Goal: Information Seeking & Learning: Learn about a topic

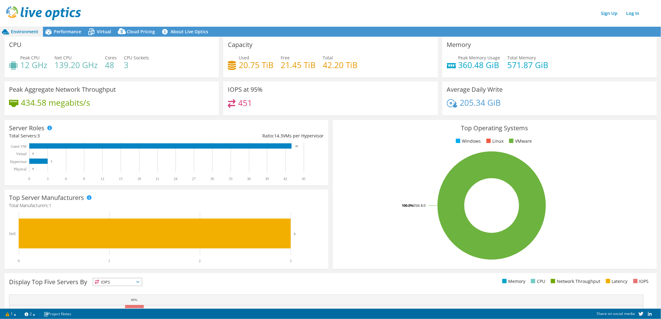
click at [95, 40] on div "CPU Peak CPU 12 GHz Net CPU 139.20 GHz Cores 48 CPU Sockets 3" at bounding box center [111, 57] width 214 height 41
drag, startPoint x: 76, startPoint y: 61, endPoint x: 72, endPoint y: 61, distance: 4.0
click at [72, 62] on h4 "139.20 GHz" at bounding box center [75, 65] width 43 height 7
drag, startPoint x: 72, startPoint y: 61, endPoint x: 66, endPoint y: 32, distance: 29.9
click at [66, 32] on span "Performance" at bounding box center [67, 32] width 27 height 6
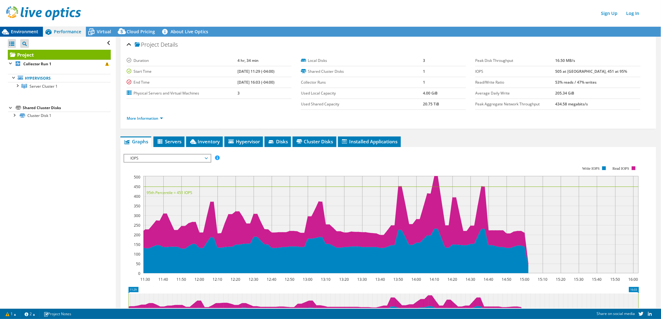
click at [29, 31] on span "Environment" at bounding box center [24, 32] width 27 height 6
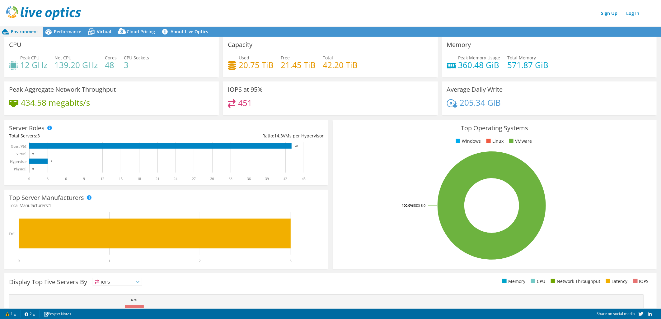
drag, startPoint x: 0, startPoint y: 3, endPoint x: 199, endPoint y: 17, distance: 199.1
click at [199, 17] on div "Sign Up Log In" at bounding box center [336, 13] width 661 height 14
click at [69, 31] on span "Performance" at bounding box center [67, 32] width 27 height 6
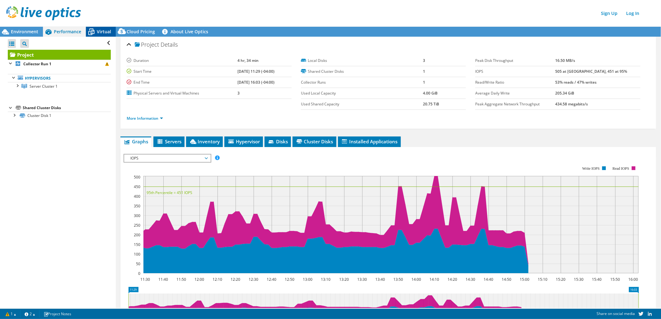
click at [102, 33] on span "Virtual" at bounding box center [104, 32] width 14 height 6
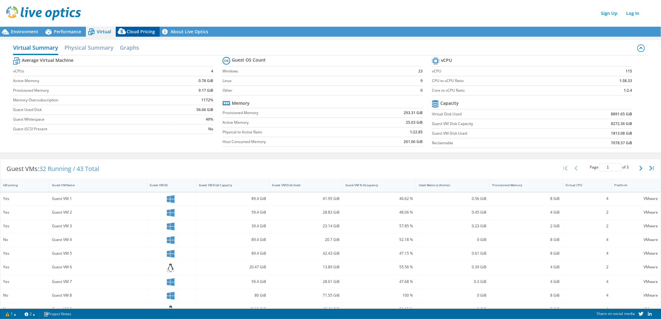
click at [138, 35] on div "Cloud Pricing" at bounding box center [138, 32] width 44 height 10
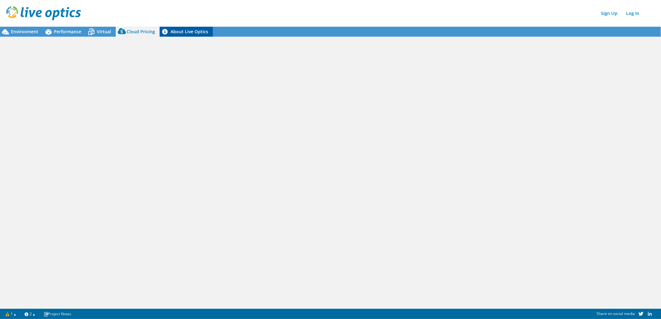
click at [181, 35] on link "About Live Optics" at bounding box center [186, 32] width 53 height 10
click at [75, 34] on span "Performance" at bounding box center [67, 32] width 27 height 6
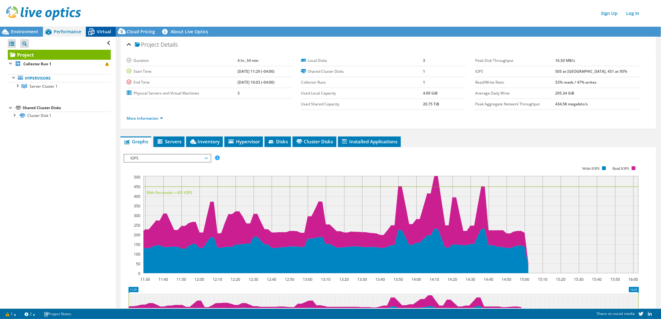
click at [95, 33] on icon at bounding box center [91, 31] width 11 height 11
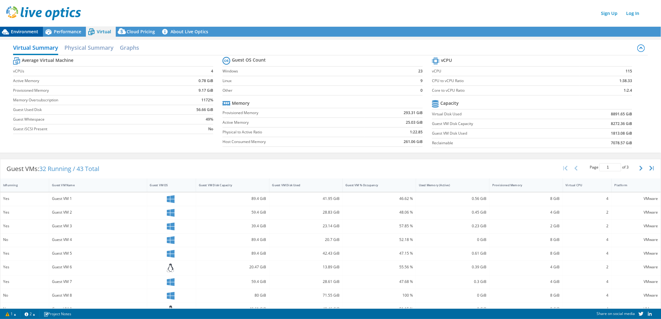
click at [25, 33] on span "Environment" at bounding box center [24, 32] width 27 height 6
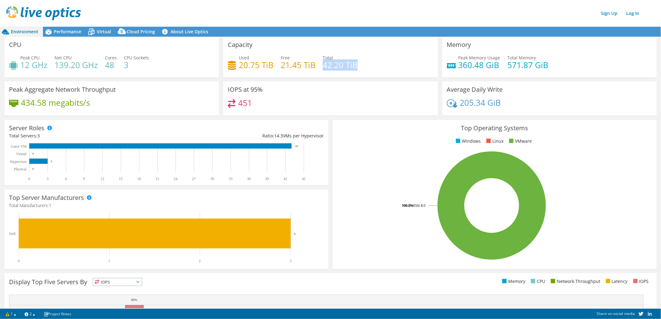
drag, startPoint x: 321, startPoint y: 66, endPoint x: 354, endPoint y: 65, distance: 32.4
click at [354, 65] on h4 "42.20 TiB" at bounding box center [340, 65] width 35 height 7
click at [232, 107] on icon at bounding box center [232, 103] width 8 height 9
click at [107, 31] on span "Virtual" at bounding box center [104, 32] width 14 height 6
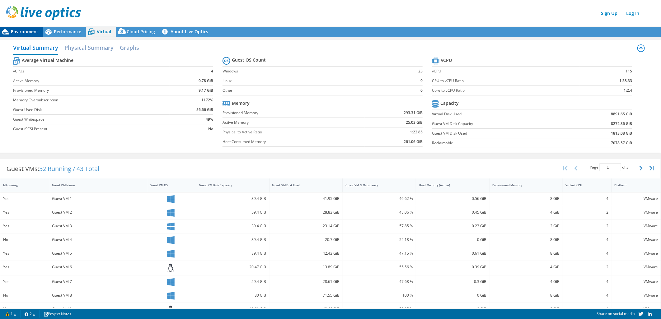
click at [32, 31] on span "Environment" at bounding box center [24, 32] width 27 height 6
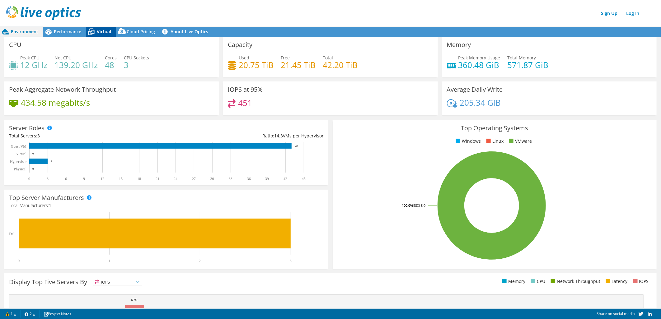
click at [108, 33] on span "Virtual" at bounding box center [104, 32] width 14 height 6
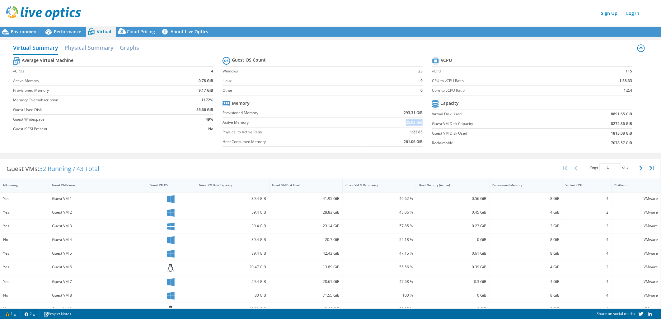
drag, startPoint x: 402, startPoint y: 125, endPoint x: 418, endPoint y: 125, distance: 16.8
click at [418, 125] on td "25.03 GiB" at bounding box center [394, 123] width 58 height 10
click at [33, 30] on span "Environment" at bounding box center [24, 32] width 27 height 6
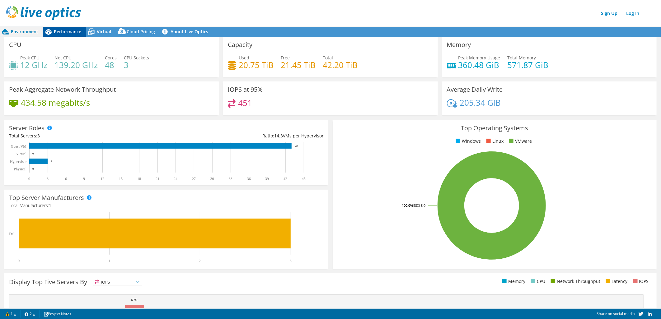
click at [67, 32] on span "Performance" at bounding box center [67, 32] width 27 height 6
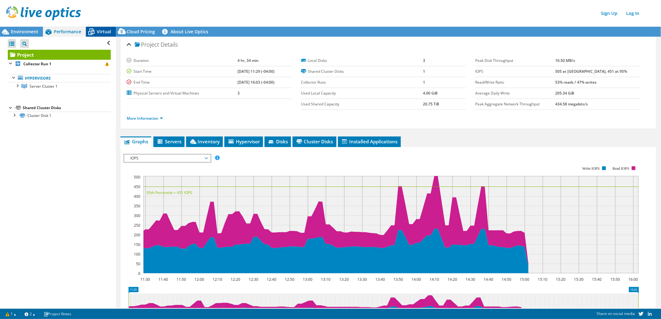
click at [111, 28] on div "Virtual" at bounding box center [101, 32] width 30 height 10
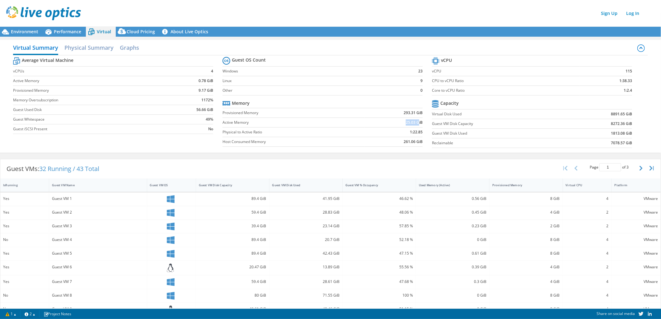
drag, startPoint x: 402, startPoint y: 125, endPoint x: 416, endPoint y: 124, distance: 13.7
click at [416, 124] on td "25.03 GiB" at bounding box center [394, 123] width 58 height 10
click at [73, 32] on span "Performance" at bounding box center [67, 32] width 27 height 6
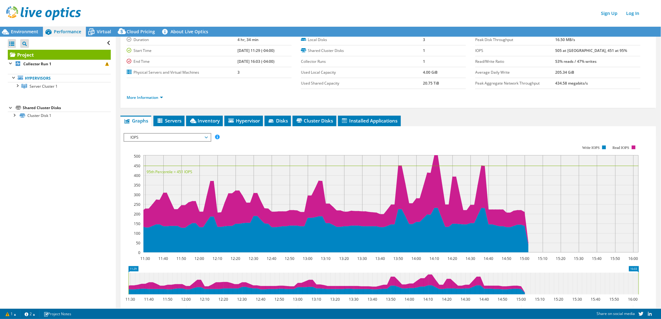
scroll to position [0, 0]
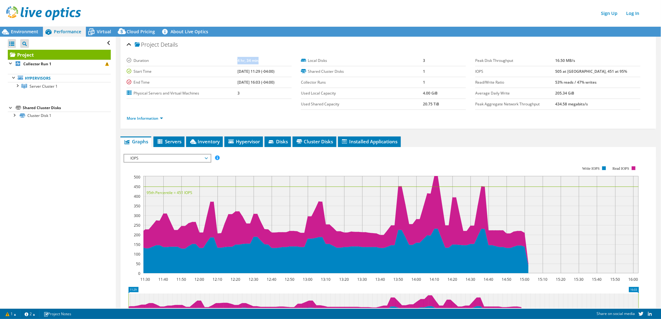
drag, startPoint x: 226, startPoint y: 61, endPoint x: 256, endPoint y: 61, distance: 30.2
click at [256, 61] on tr "Duration 4 hr, 34 min" at bounding box center [209, 60] width 165 height 11
click at [110, 32] on span "Virtual" at bounding box center [104, 32] width 14 height 6
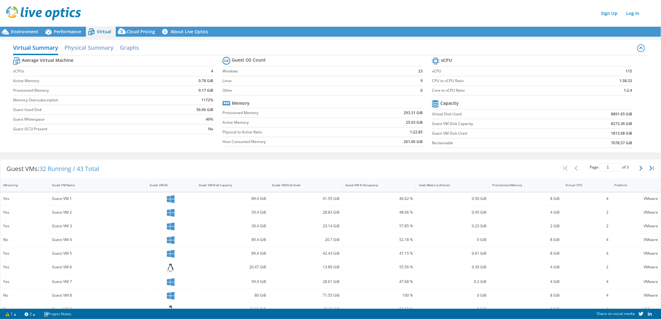
drag, startPoint x: 207, startPoint y: 70, endPoint x: 200, endPoint y: 70, distance: 6.5
click at [200, 70] on td "4" at bounding box center [192, 72] width 44 height 10
drag, startPoint x: 206, startPoint y: 71, endPoint x: 215, endPoint y: 71, distance: 8.7
click at [215, 71] on section "Average Virtual Machine vCPUs 4 Active Memory 0.78 GiB Provisioned Memory 9.17 …" at bounding box center [118, 97] width 210 height 82
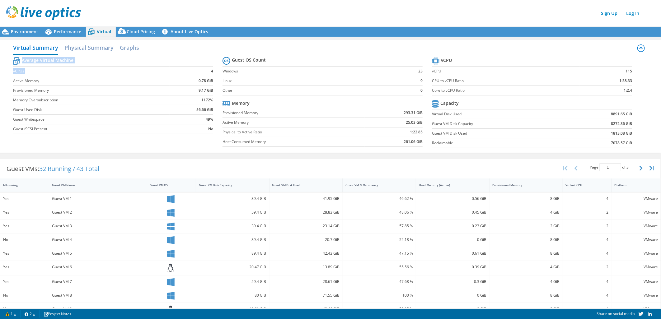
drag, startPoint x: 197, startPoint y: 73, endPoint x: 213, endPoint y: 72, distance: 15.3
click at [213, 72] on section "Average Virtual Machine vCPUs 4 Active Memory 0.78 GiB Provisioned Memory 9.17 …" at bounding box center [118, 97] width 210 height 82
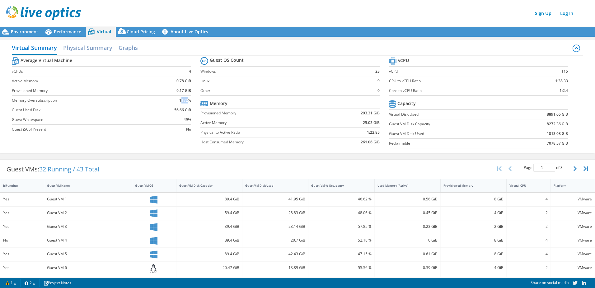
drag, startPoint x: 180, startPoint y: 101, endPoint x: 187, endPoint y: 101, distance: 7.5
click at [187, 101] on b "1172%" at bounding box center [185, 100] width 12 height 6
drag, startPoint x: 187, startPoint y: 101, endPoint x: 151, endPoint y: 87, distance: 39.3
click at [152, 87] on td "9.17 GiB" at bounding box center [171, 91] width 39 height 10
click at [55, 31] on span "Performance" at bounding box center [67, 32] width 27 height 6
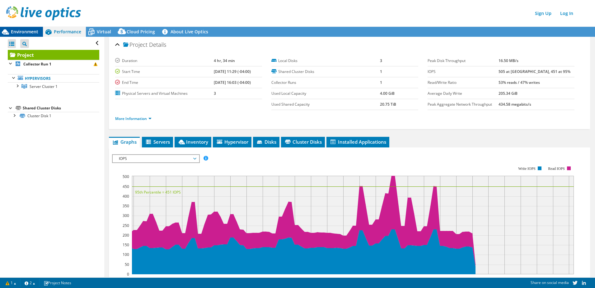
click at [31, 31] on span "Environment" at bounding box center [24, 32] width 27 height 6
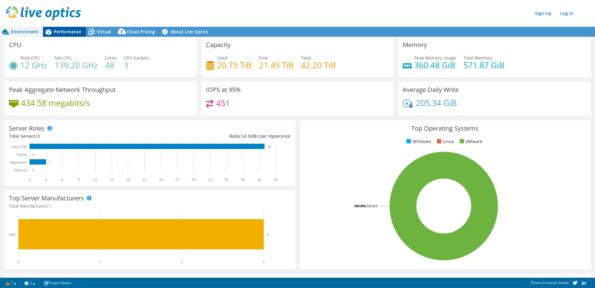
click at [59, 32] on span "Performance" at bounding box center [67, 32] width 27 height 6
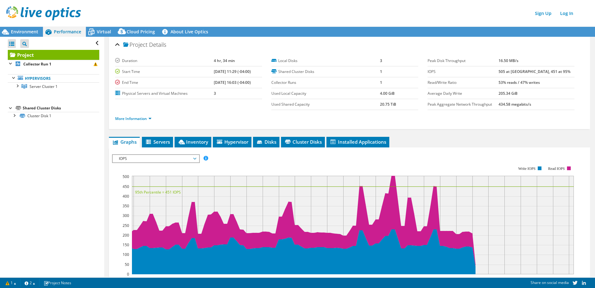
click at [131, 158] on span "IOPS" at bounding box center [156, 158] width 80 height 7
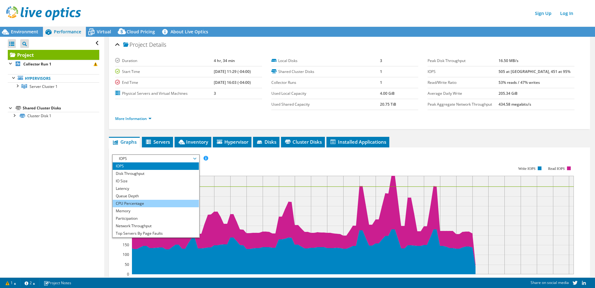
click at [144, 203] on li "CPU Percentage" at bounding box center [156, 203] width 86 height 7
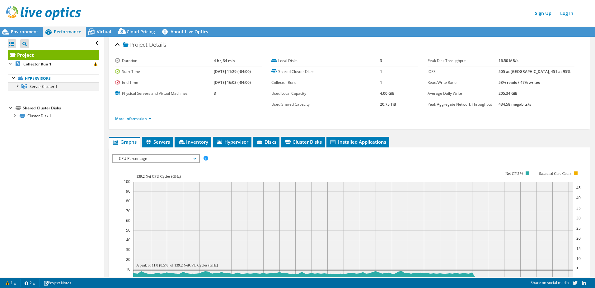
click at [19, 87] on div at bounding box center [17, 85] width 6 height 6
click at [143, 110] on div "More Information" at bounding box center [349, 118] width 469 height 17
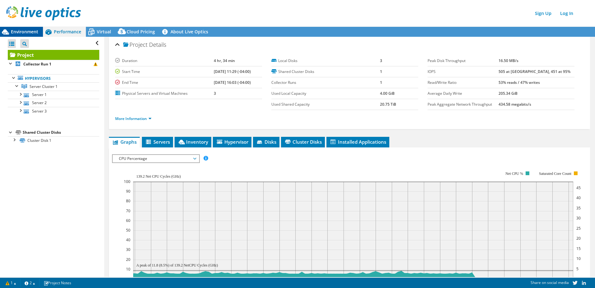
click at [28, 29] on span "Environment" at bounding box center [24, 32] width 27 height 6
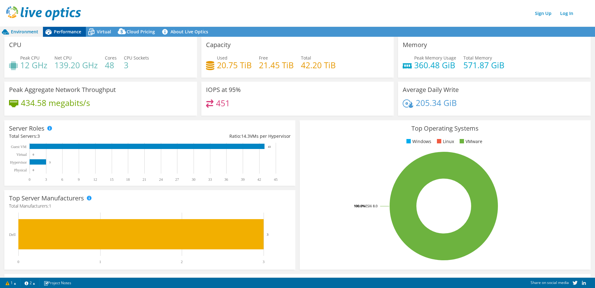
click at [68, 33] on span "Performance" at bounding box center [67, 32] width 27 height 6
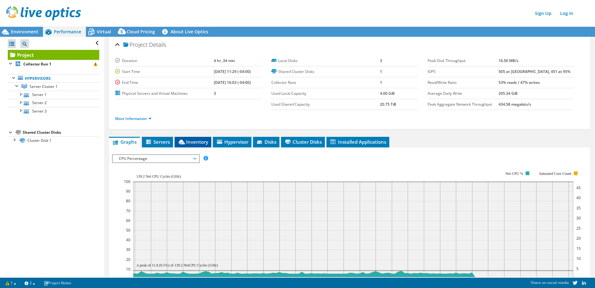
click at [197, 146] on li "Inventory" at bounding box center [193, 142] width 37 height 11
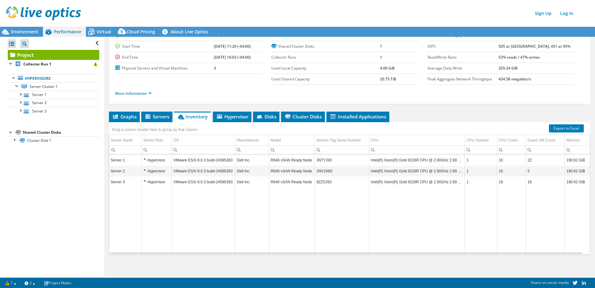
scroll to position [2, 0]
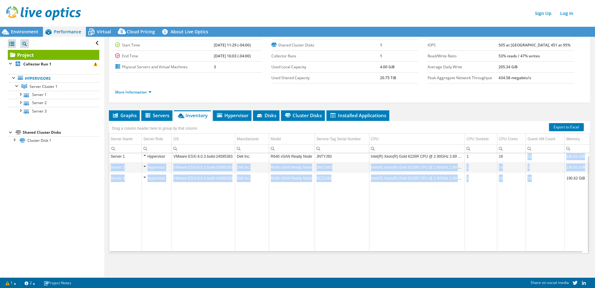
drag, startPoint x: 531, startPoint y: 178, endPoint x: 526, endPoint y: 161, distance: 18.3
click at [526, 159] on tbody "Server 1 Hypervisor VMware ESXi 8.0.3 build-24585383 Dell Inc. R640 vSAN Ready …" at bounding box center [349, 200] width 481 height 99
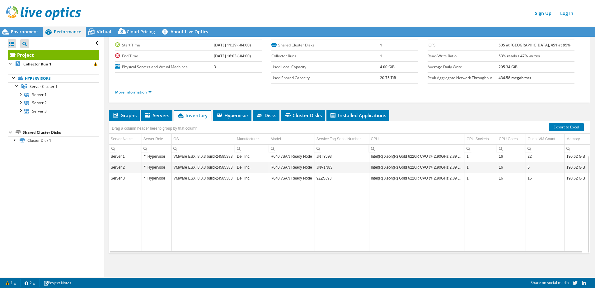
drag, startPoint x: 526, startPoint y: 161, endPoint x: 521, endPoint y: 193, distance: 32.7
click at [521, 193] on td "Data grid" at bounding box center [511, 217] width 29 height 67
drag, startPoint x: 530, startPoint y: 168, endPoint x: 523, endPoint y: 168, distance: 6.5
click at [523, 168] on tr "Server 2 Hypervisor VMware ESXi 8.0.3 build-24585383 Dell Inc. R640 vSAN Ready …" at bounding box center [349, 167] width 481 height 11
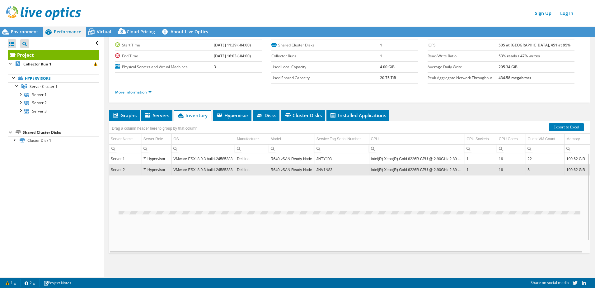
click at [530, 170] on td "5" at bounding box center [545, 169] width 39 height 11
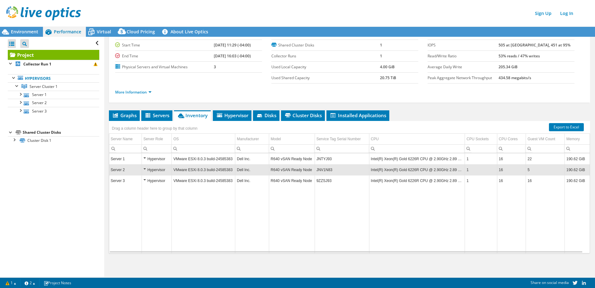
drag, startPoint x: 31, startPoint y: 31, endPoint x: 32, endPoint y: 48, distance: 16.9
click at [31, 31] on span "Environment" at bounding box center [24, 32] width 27 height 6
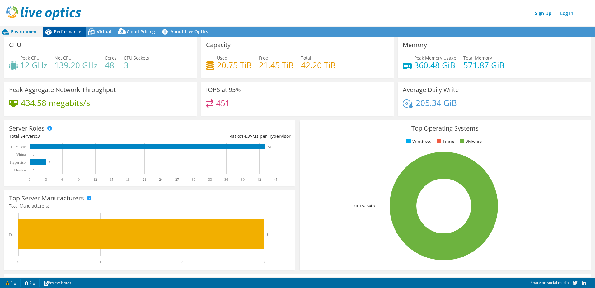
drag, startPoint x: 65, startPoint y: 31, endPoint x: 326, endPoint y: 66, distance: 262.8
click at [65, 31] on span "Performance" at bounding box center [67, 32] width 27 height 6
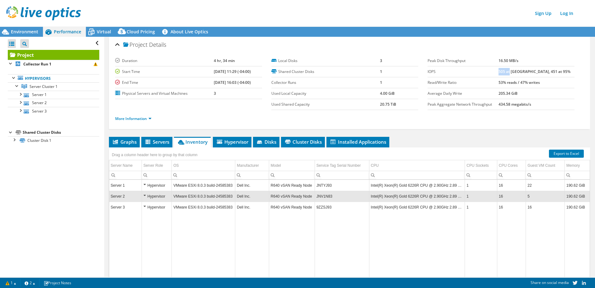
drag, startPoint x: 514, startPoint y: 73, endPoint x: 375, endPoint y: 54, distance: 140.3
click at [502, 72] on tr "IOPS 505 at [GEOGRAPHIC_DATA], 451 at 95%" at bounding box center [501, 71] width 147 height 11
click at [34, 32] on span "Environment" at bounding box center [24, 32] width 27 height 6
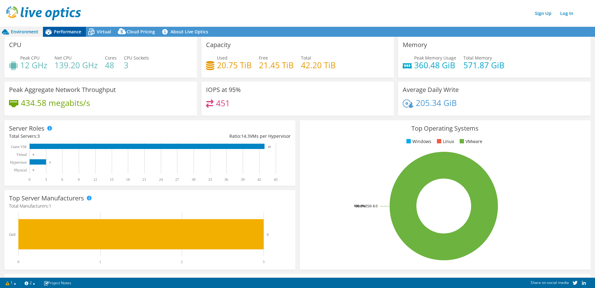
click at [66, 35] on div "Performance" at bounding box center [64, 32] width 43 height 10
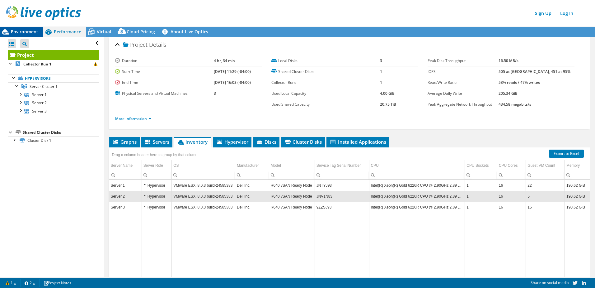
click at [23, 35] on div "Environment" at bounding box center [21, 32] width 43 height 10
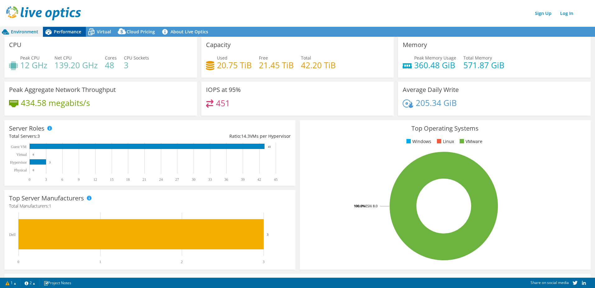
click at [71, 32] on span "Performance" at bounding box center [67, 32] width 27 height 6
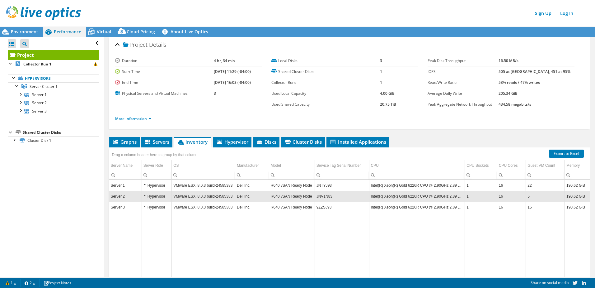
click at [139, 113] on div "More Information" at bounding box center [349, 118] width 469 height 17
click at [138, 118] on link "More Information" at bounding box center [133, 118] width 36 height 5
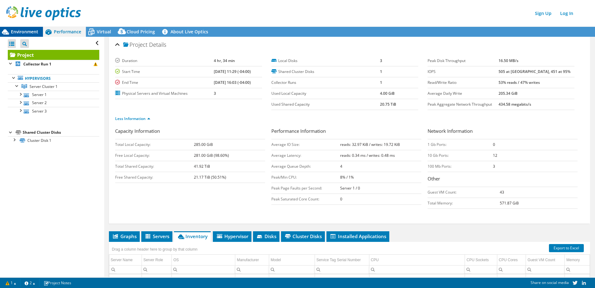
click at [30, 30] on span "Environment" at bounding box center [24, 32] width 27 height 6
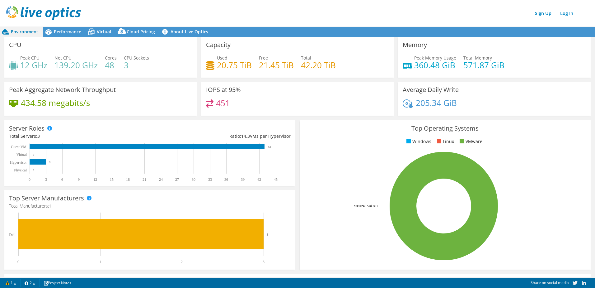
drag, startPoint x: 100, startPoint y: 32, endPoint x: 124, endPoint y: 56, distance: 33.2
click at [100, 32] on span "Virtual" at bounding box center [104, 32] width 14 height 6
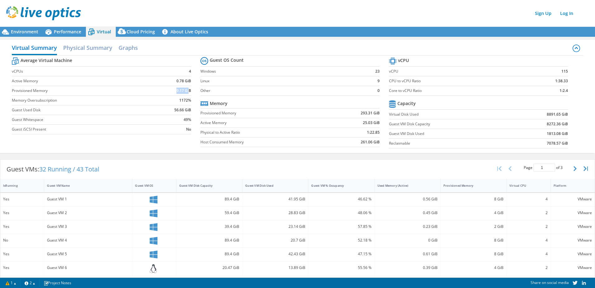
drag, startPoint x: 175, startPoint y: 91, endPoint x: 187, endPoint y: 90, distance: 12.5
click at [187, 90] on b "9.17 GiB" at bounding box center [184, 90] width 15 height 6
click at [124, 51] on h2 "Graphs" at bounding box center [128, 48] width 19 height 14
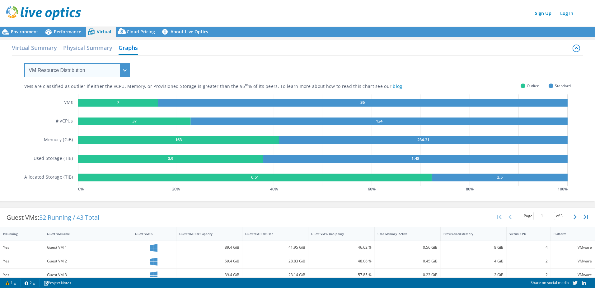
click at [94, 68] on select "VM Resource Distribution Provisioning Contrast Over Provisioning" at bounding box center [77, 70] width 106 height 14
click at [24, 63] on select "VM Resource Distribution Provisioning Contrast Over Provisioning" at bounding box center [77, 70] width 106 height 14
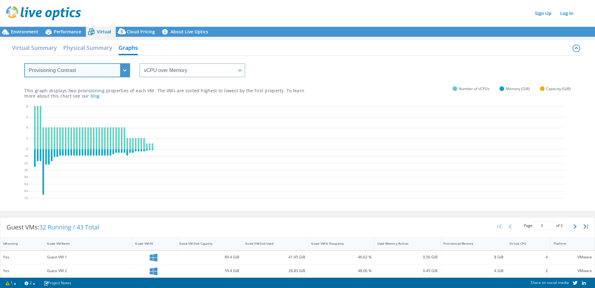
drag, startPoint x: 85, startPoint y: 73, endPoint x: 84, endPoint y: 78, distance: 5.4
click at [85, 73] on select "VM Resource Distribution Provisioning Contrast Over Provisioning" at bounding box center [77, 70] width 106 height 14
select select "Over Provisioning"
click at [24, 63] on select "VM Resource Distribution Provisioning Contrast Over Provisioning" at bounding box center [77, 70] width 106 height 14
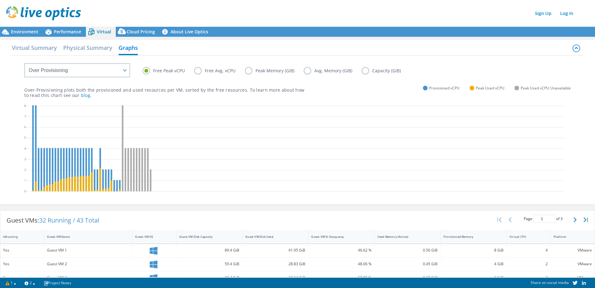
click at [248, 72] on label "Peak Memory (GiB)" at bounding box center [274, 70] width 59 height 7
click at [0, 0] on input "Peak Memory (GiB)" at bounding box center [0, 0] width 0 height 0
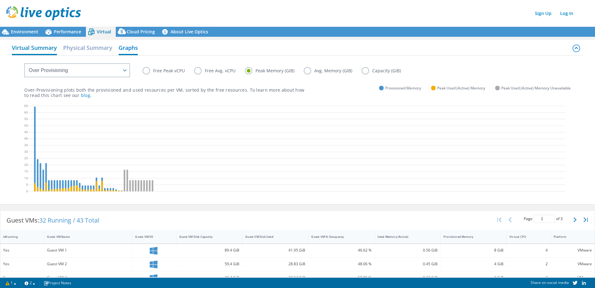
click at [40, 53] on h2 "Virtual Summary" at bounding box center [34, 48] width 45 height 14
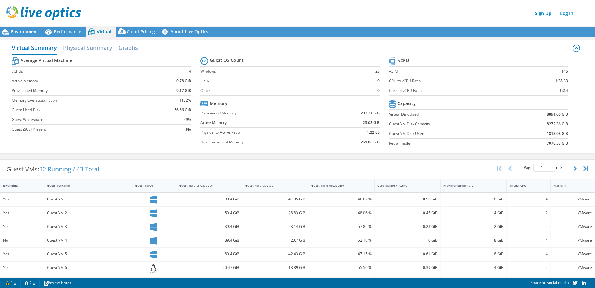
click at [538, 144] on td "7078.57 GiB" at bounding box center [539, 144] width 58 height 10
click at [27, 31] on span "Environment" at bounding box center [24, 32] width 27 height 6
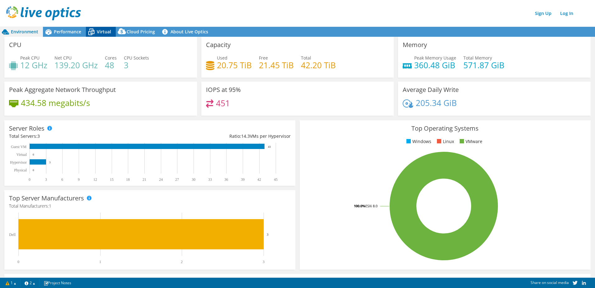
click at [101, 33] on span "Virtual" at bounding box center [104, 32] width 14 height 6
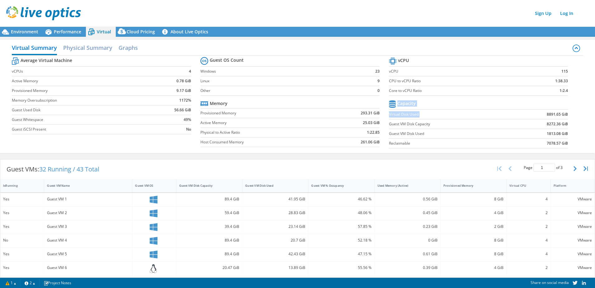
drag, startPoint x: 541, startPoint y: 114, endPoint x: 563, endPoint y: 114, distance: 22.1
click at [565, 114] on section "vCPU vCPU 115 CPU to vCPU Ratio 1:38.33 Core to vCPU Ratio 1:2.4 Capacity Virtu…" at bounding box center [483, 104] width 189 height 96
click at [529, 127] on td "8272.36 GiB" at bounding box center [539, 124] width 58 height 10
drag, startPoint x: 539, startPoint y: 114, endPoint x: 561, endPoint y: 113, distance: 21.8
click at [561, 112] on td "8891.65 GiB" at bounding box center [539, 115] width 58 height 10
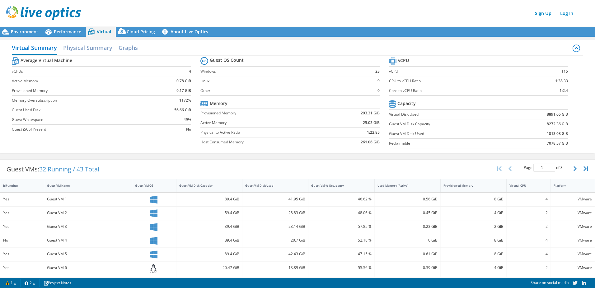
drag, startPoint x: 561, startPoint y: 113, endPoint x: 521, endPoint y: 137, distance: 46.2
click at [521, 137] on td "1813.08 GiB" at bounding box center [539, 134] width 58 height 10
drag, startPoint x: 542, startPoint y: 135, endPoint x: 563, endPoint y: 134, distance: 21.8
click at [563, 134] on td "1813.08 GiB" at bounding box center [539, 134] width 58 height 10
drag, startPoint x: 563, startPoint y: 134, endPoint x: 525, endPoint y: 133, distance: 38.6
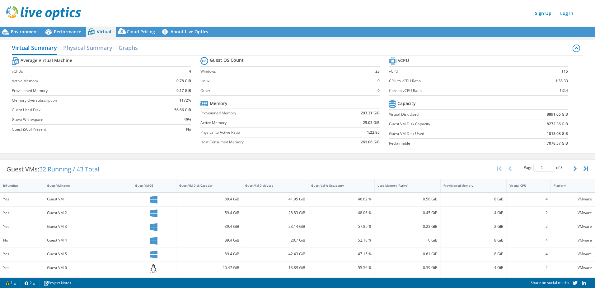
click at [525, 133] on td "1813.08 GiB" at bounding box center [539, 134] width 58 height 10
drag, startPoint x: 56, startPoint y: 29, endPoint x: 53, endPoint y: 35, distance: 7.1
click at [56, 29] on span "Performance" at bounding box center [67, 32] width 27 height 6
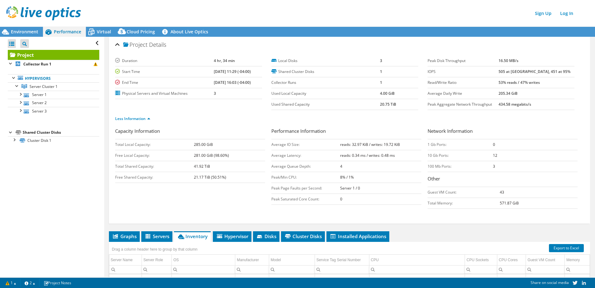
drag, startPoint x: 497, startPoint y: 158, endPoint x: 488, endPoint y: 158, distance: 9.3
click at [488, 158] on tr "10 Gb Ports: 12" at bounding box center [503, 155] width 150 height 11
drag, startPoint x: 488, startPoint y: 158, endPoint x: 500, endPoint y: 164, distance: 13.9
click at [500, 164] on td "3" at bounding box center [535, 166] width 85 height 11
click at [13, 139] on div at bounding box center [14, 139] width 6 height 6
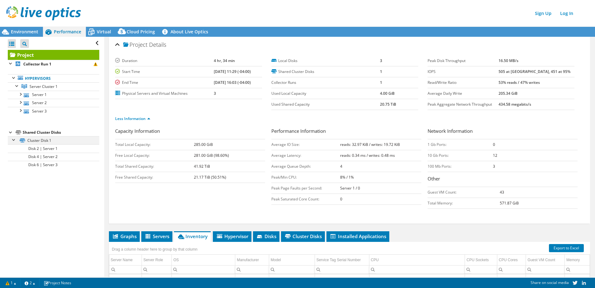
click at [13, 139] on div at bounding box center [14, 139] width 6 height 6
click at [129, 239] on li "Graphs" at bounding box center [124, 236] width 31 height 11
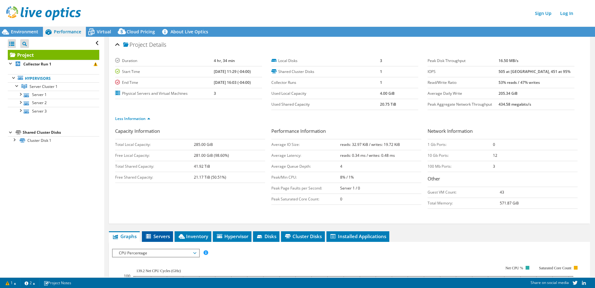
click at [147, 235] on icon at bounding box center [148, 236] width 5 height 4
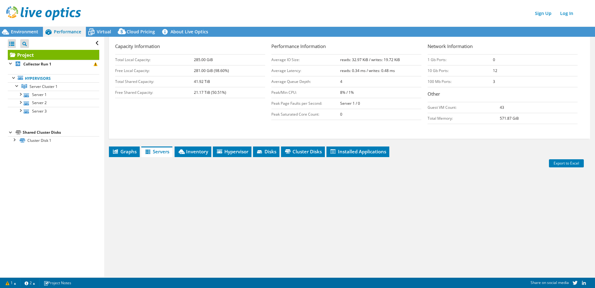
scroll to position [109, 0]
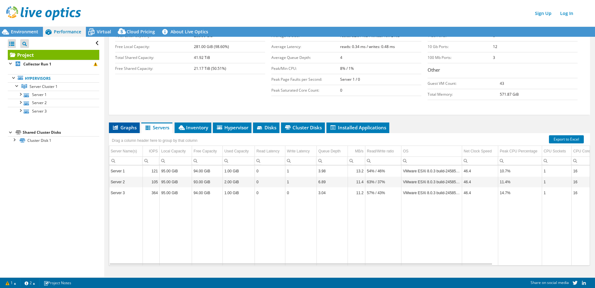
click at [127, 127] on span "Graphs" at bounding box center [124, 127] width 25 height 6
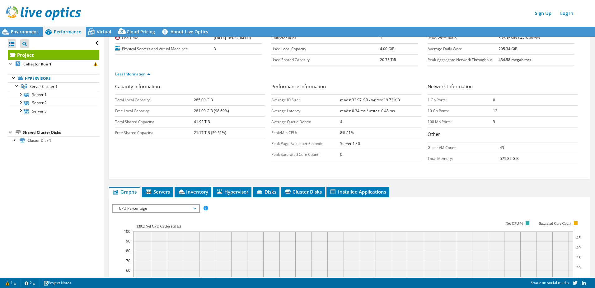
scroll to position [31, 0]
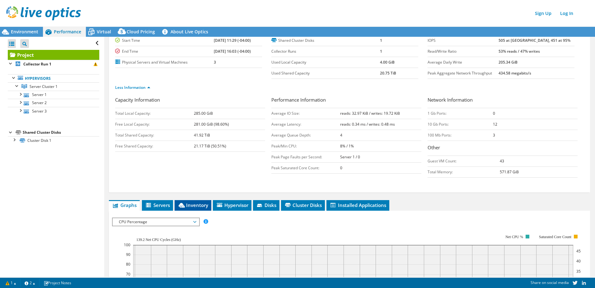
click at [186, 203] on span "Inventory" at bounding box center [193, 205] width 31 height 6
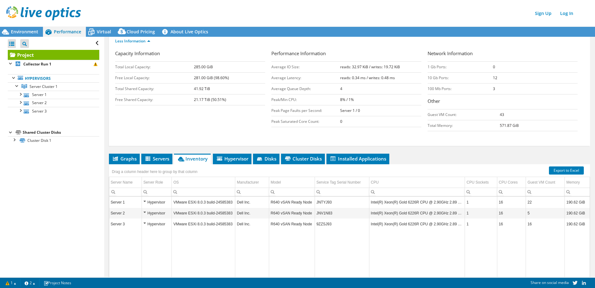
scroll to position [121, 0]
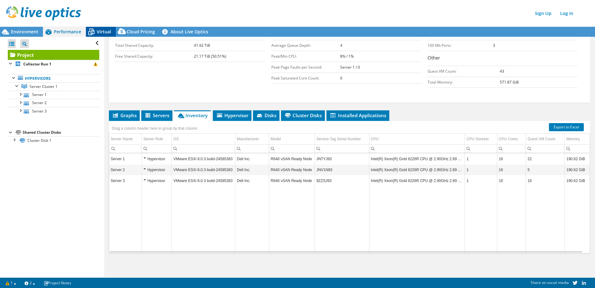
click at [101, 33] on span "Virtual" at bounding box center [104, 32] width 14 height 6
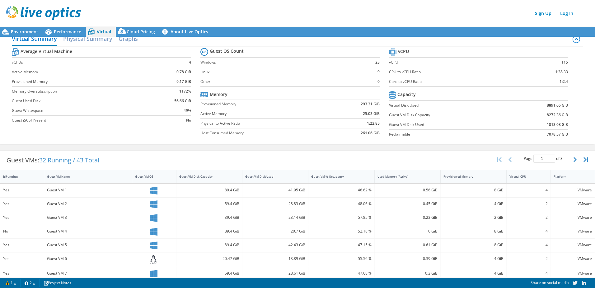
scroll to position [94, 0]
click at [408, 176] on div "Used Memory (Active)" at bounding box center [404, 176] width 53 height 4
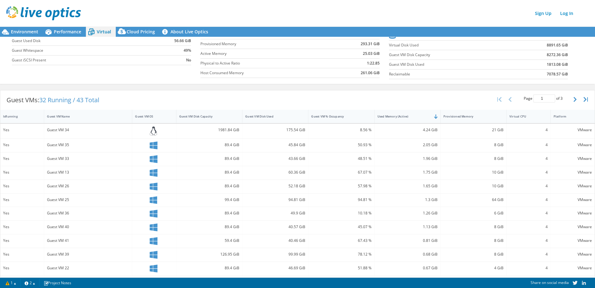
scroll to position [85, 0]
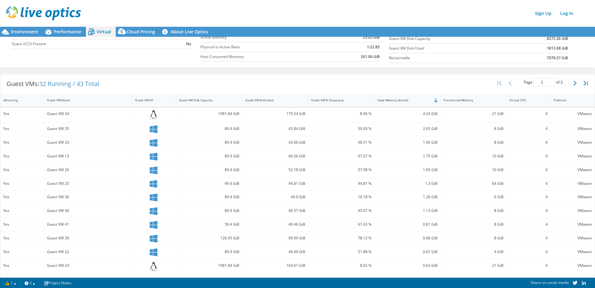
click at [416, 183] on div "1.3 GiB" at bounding box center [408, 183] width 60 height 7
click at [424, 184] on div "1.3 GiB" at bounding box center [408, 183] width 60 height 7
drag, startPoint x: 422, startPoint y: 184, endPoint x: 440, endPoint y: 184, distance: 18.1
click at [440, 184] on div "Yes Guest VM 25 99.4 GiB 94.81 GiB 94.81 % 1.3 GiB 64 GiB 4 VMware" at bounding box center [297, 183] width 595 height 13
drag, startPoint x: 440, startPoint y: 184, endPoint x: 432, endPoint y: 184, distance: 8.1
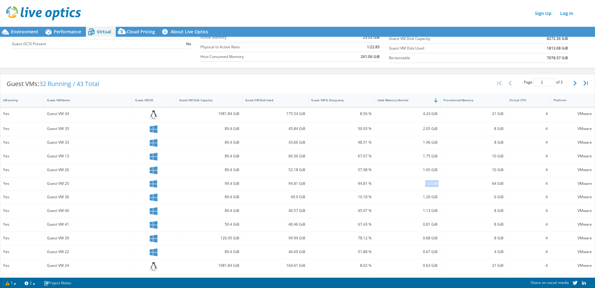
click at [432, 184] on div "1.3 GiB" at bounding box center [408, 183] width 60 height 7
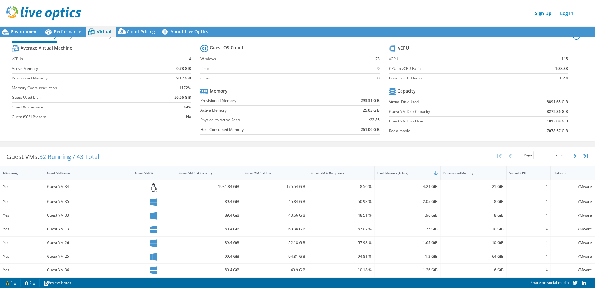
scroll to position [12, 0]
click at [259, 174] on div "Guest VM Disk Used" at bounding box center [271, 174] width 53 height 4
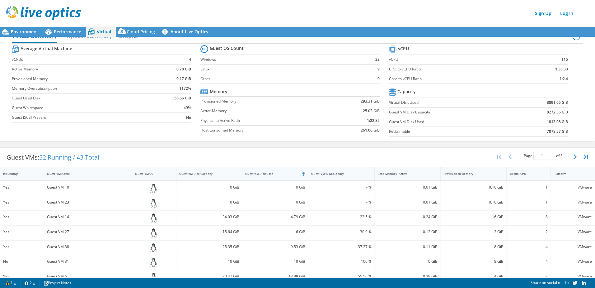
click at [258, 174] on div "Guest VM Disk Used" at bounding box center [271, 174] width 53 height 4
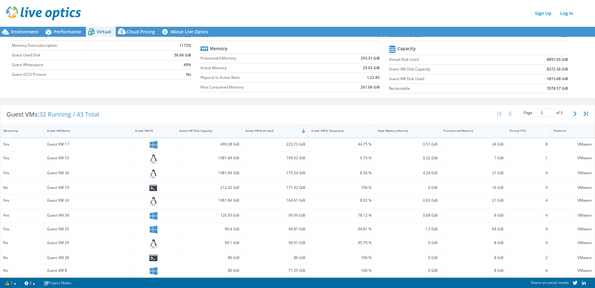
scroll to position [75, 0]
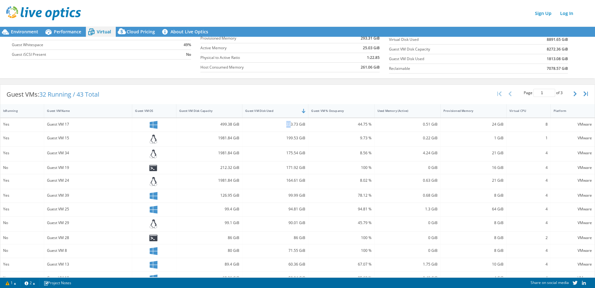
drag, startPoint x: 284, startPoint y: 125, endPoint x: 288, endPoint y: 125, distance: 3.7
click at [288, 125] on div "223.73 GiB" at bounding box center [275, 124] width 60 height 7
click at [285, 125] on div "223.73 GiB" at bounding box center [275, 124] width 60 height 7
click at [220, 108] on div "Guest VM Disk Capacity" at bounding box center [206, 111] width 58 height 10
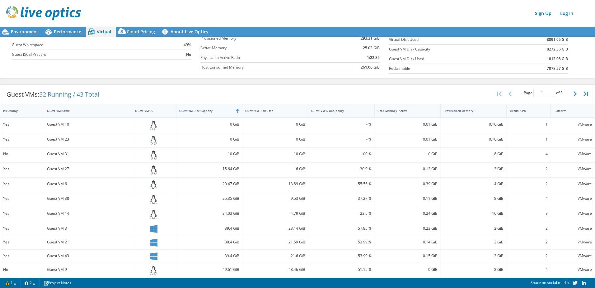
click at [220, 108] on div "Guest VM Disk Capacity" at bounding box center [206, 111] width 58 height 10
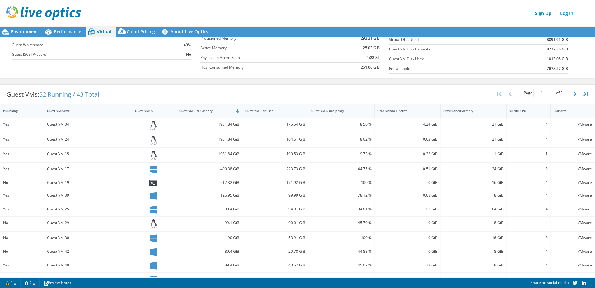
click at [277, 108] on div "Guest VM Disk Used" at bounding box center [272, 111] width 58 height 10
drag, startPoint x: 218, startPoint y: 125, endPoint x: 230, endPoint y: 125, distance: 11.8
click at [230, 125] on div "499.38 GiB" at bounding box center [209, 124] width 60 height 7
drag, startPoint x: 230, startPoint y: 125, endPoint x: 287, endPoint y: 126, distance: 57.0
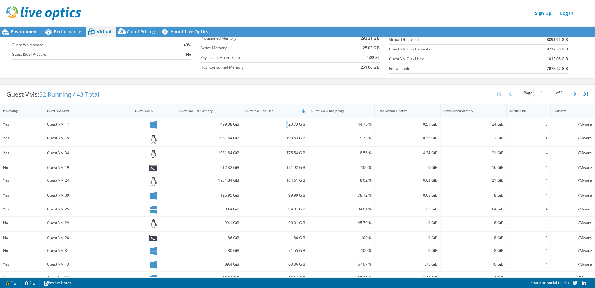
click at [287, 126] on div "223.73 GiB" at bounding box center [275, 124] width 60 height 7
click at [279, 88] on div "Guest VMs: 32 Running / 43 Total Page 1 of 3 5 rows 10 rows 20 rows 25 rows 50 …" at bounding box center [297, 94] width 595 height 19
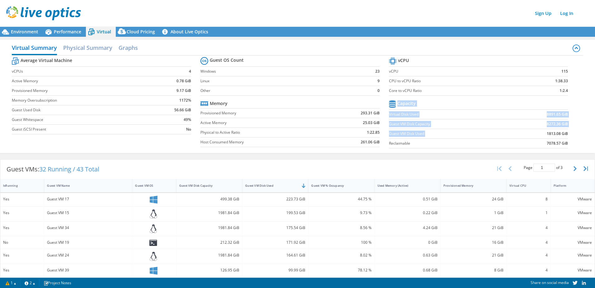
drag, startPoint x: 534, startPoint y: 134, endPoint x: 570, endPoint y: 130, distance: 36.7
click at [570, 130] on section "vCPU vCPU 115 CPU to vCPU Ratio 1:38.33 Core to vCPU Ratio 1:2.4 Capacity Virtu…" at bounding box center [483, 104] width 189 height 96
drag, startPoint x: 570, startPoint y: 130, endPoint x: 535, endPoint y: 144, distance: 37.2
click at [535, 144] on td "7078.57 GiB" at bounding box center [539, 144] width 58 height 10
drag, startPoint x: 540, startPoint y: 144, endPoint x: 576, endPoint y: 143, distance: 35.8
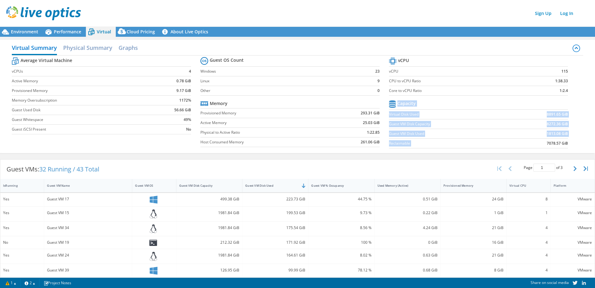
click at [576, 143] on div "Average Virtual Machine vCPUs 4 Active Memory 0.78 GiB Provisioned Memory 9.17 …" at bounding box center [298, 103] width 572 height 96
drag, startPoint x: 576, startPoint y: 143, endPoint x: 538, endPoint y: 134, distance: 39.0
click at [538, 134] on td "1813.08 GiB" at bounding box center [539, 134] width 58 height 10
drag, startPoint x: 542, startPoint y: 134, endPoint x: 560, endPoint y: 133, distance: 18.1
click at [560, 133] on td "1813.08 GiB" at bounding box center [539, 134] width 58 height 10
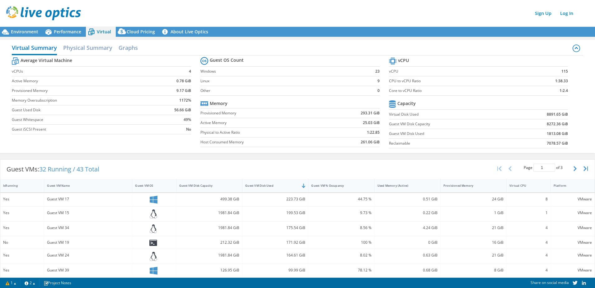
drag, startPoint x: 560, startPoint y: 133, endPoint x: 526, endPoint y: 135, distance: 34.9
click at [526, 135] on td "1813.08 GiB" at bounding box center [539, 134] width 58 height 10
drag, startPoint x: 63, startPoint y: 32, endPoint x: 91, endPoint y: 64, distance: 42.1
click at [63, 32] on span "Performance" at bounding box center [67, 32] width 27 height 6
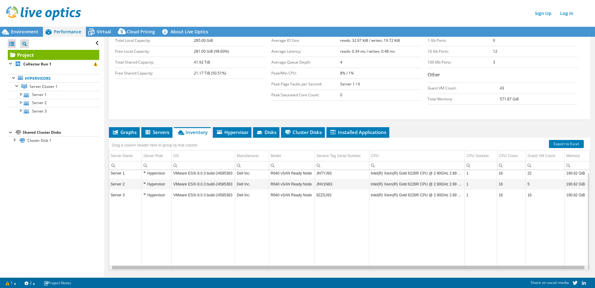
scroll to position [0, 2]
drag, startPoint x: 235, startPoint y: 268, endPoint x: 365, endPoint y: 268, distance: 129.2
click at [365, 268] on body "Sign Up Log In This project has been archived. No changes can be made, and grap…" at bounding box center [297, 144] width 595 height 288
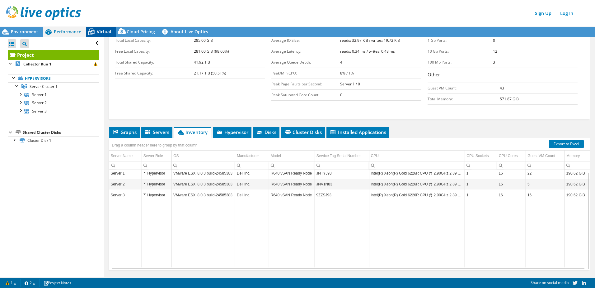
click at [96, 33] on icon at bounding box center [91, 31] width 11 height 11
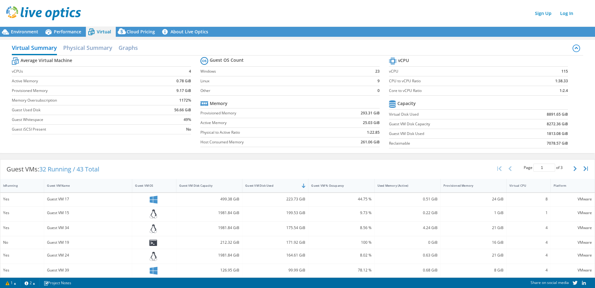
click at [247, 161] on div "Guest VMs: 32 Running / 43 Total Page 1 of 3 5 rows 10 rows 20 rows 25 rows 50 …" at bounding box center [297, 168] width 595 height 19
click at [415, 180] on div "Used Memory (Active)" at bounding box center [408, 185] width 66 height 13
click at [66, 29] on span "Performance" at bounding box center [67, 32] width 27 height 6
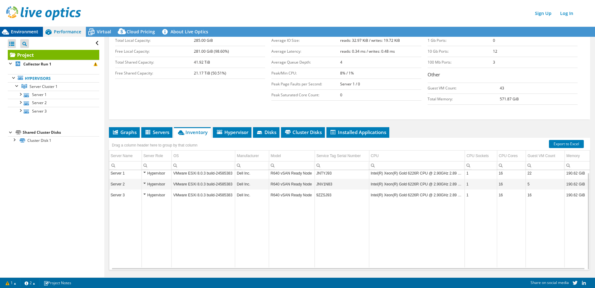
click at [18, 32] on span "Environment" at bounding box center [24, 32] width 27 height 6
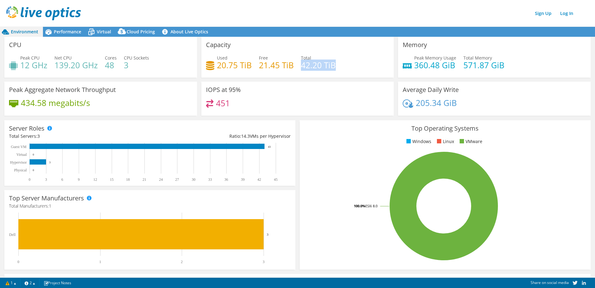
drag, startPoint x: 332, startPoint y: 68, endPoint x: 299, endPoint y: 68, distance: 33.0
click at [301, 68] on h4 "42.20 TiB" at bounding box center [318, 65] width 35 height 7
